Goal: Information Seeking & Learning: Learn about a topic

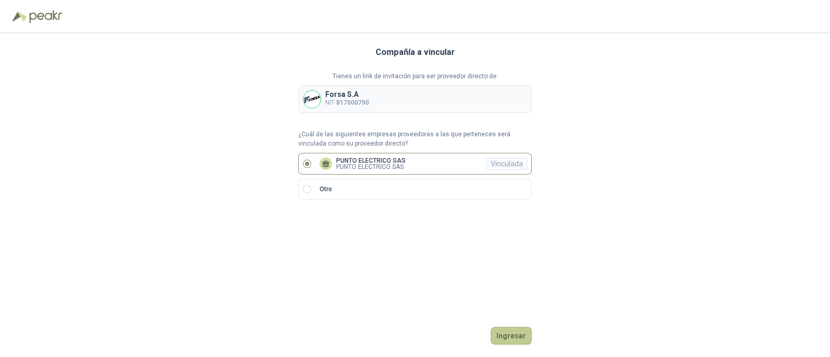
click at [514, 333] on button "Ingresar" at bounding box center [511, 336] width 41 height 18
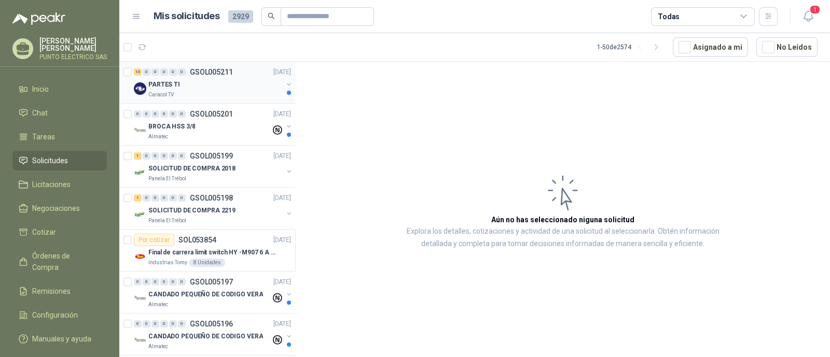
click at [180, 80] on div "PARTES TI" at bounding box center [215, 84] width 134 height 12
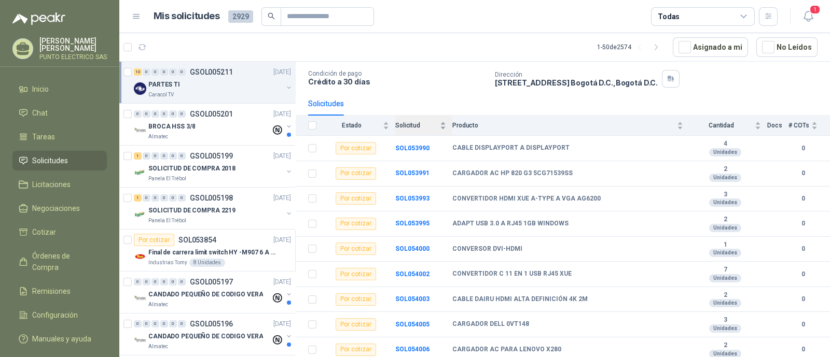
scroll to position [91, 0]
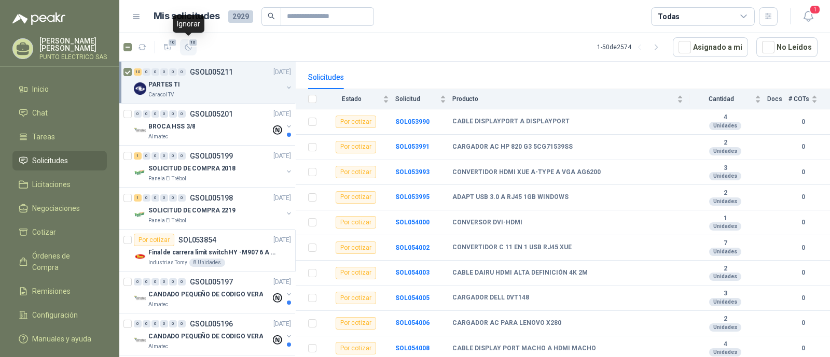
click at [185, 48] on icon "button" at bounding box center [188, 47] width 6 height 6
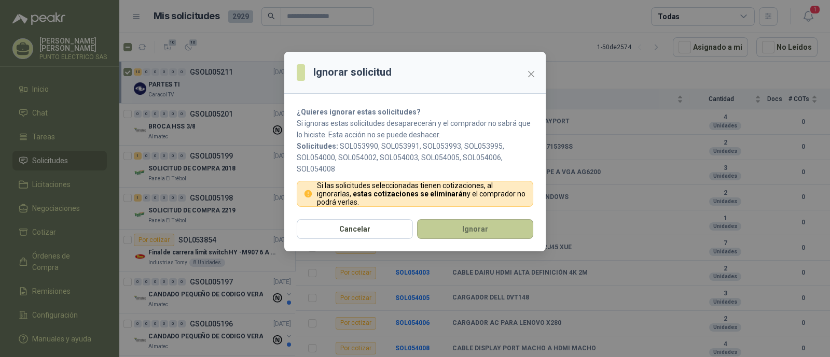
click at [477, 225] on button "Ignorar" at bounding box center [475, 229] width 116 height 20
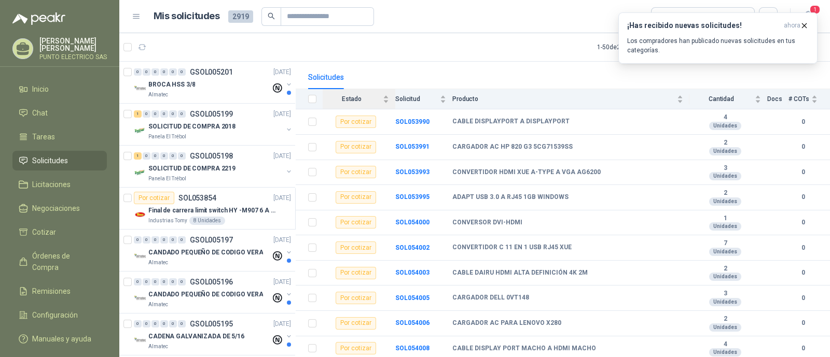
scroll to position [0, 0]
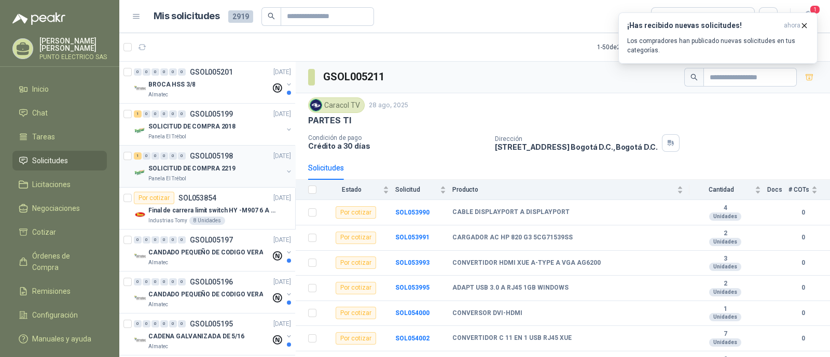
click at [236, 175] on div "Panela El Trébol" at bounding box center [215, 179] width 134 height 8
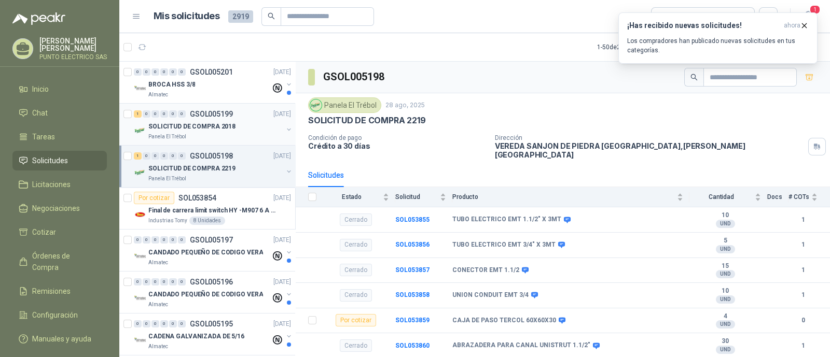
click at [199, 126] on p "SOLICITUD DE COMPRA 2018" at bounding box center [191, 127] width 87 height 10
